Goal: Book appointment/travel/reservation

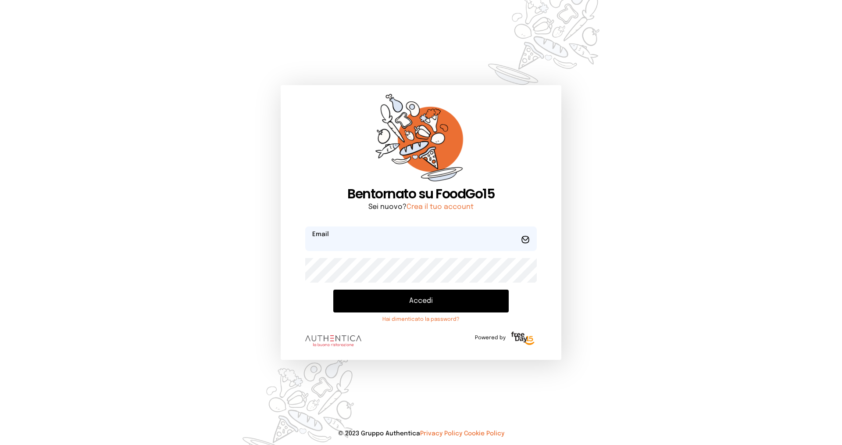
type input "**********"
click at [401, 306] on button "Accedi" at bounding box center [421, 301] width 176 height 23
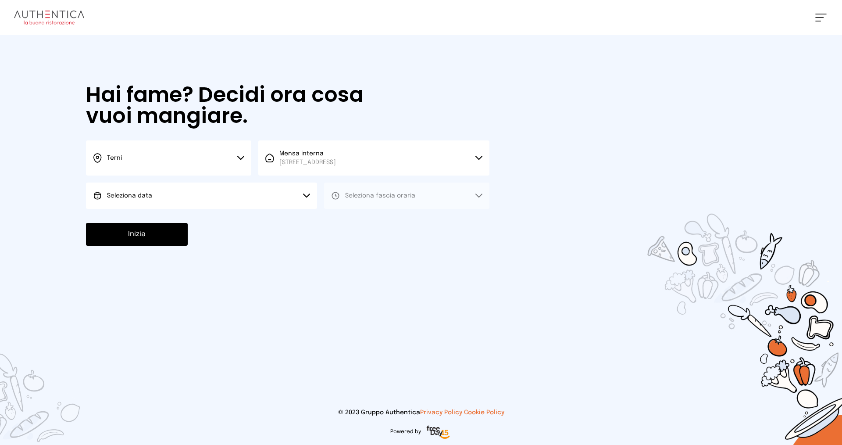
click at [184, 190] on button "Seleziona data" at bounding box center [201, 196] width 231 height 26
click at [142, 220] on span "[DATE], [DATE]" at bounding box center [128, 220] width 43 height 9
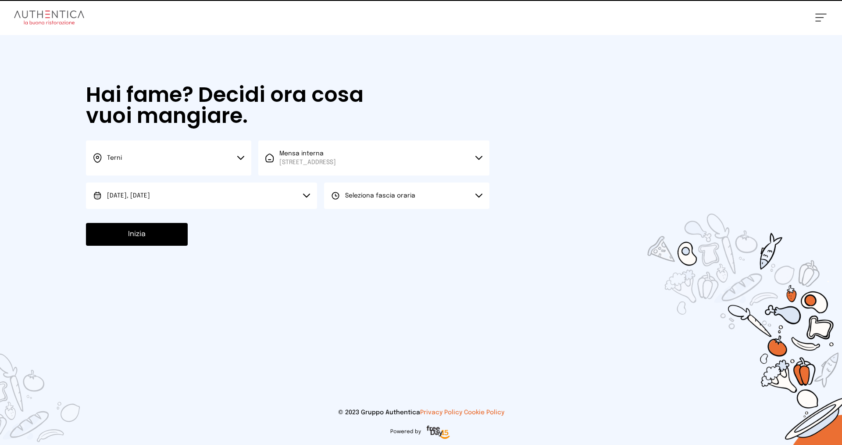
click at [422, 196] on button "Seleziona fascia oraria" at bounding box center [406, 196] width 165 height 26
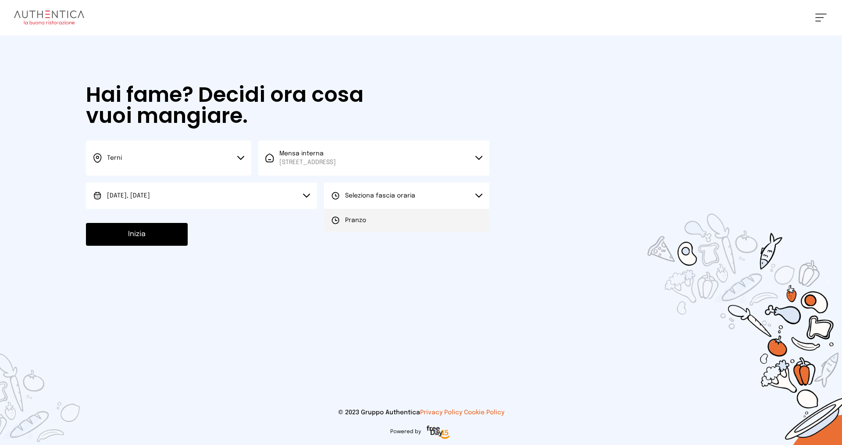
click at [360, 219] on span "Pranzo" at bounding box center [355, 220] width 21 height 9
click at [113, 239] on button "Inizia" at bounding box center [137, 234] width 102 height 23
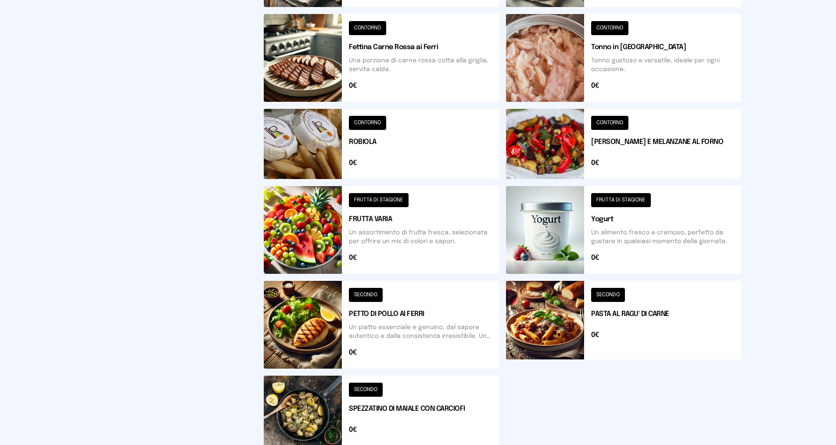
scroll to position [341, 0]
